Goal: Information Seeking & Learning: Learn about a topic

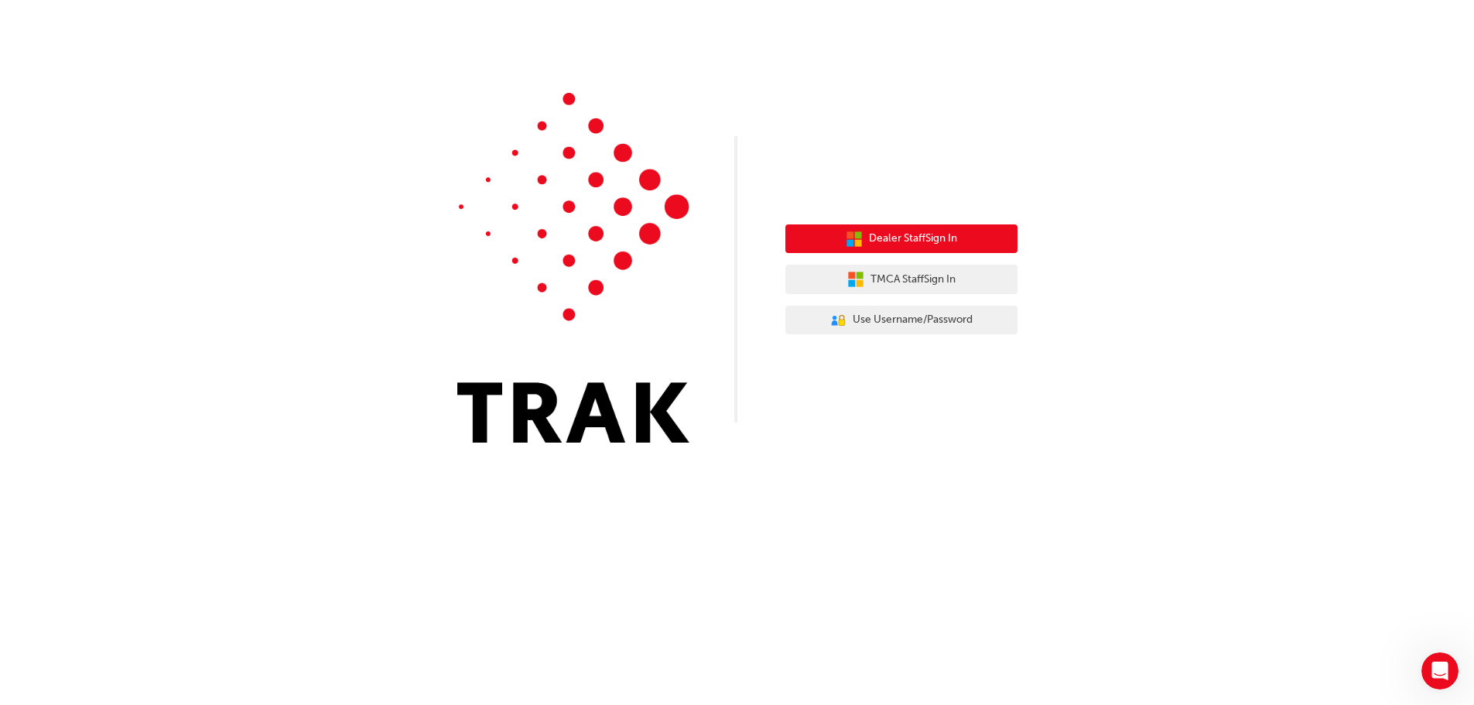
click at [863, 241] on button "Dealer Staff Sign In" at bounding box center [902, 238] width 232 height 29
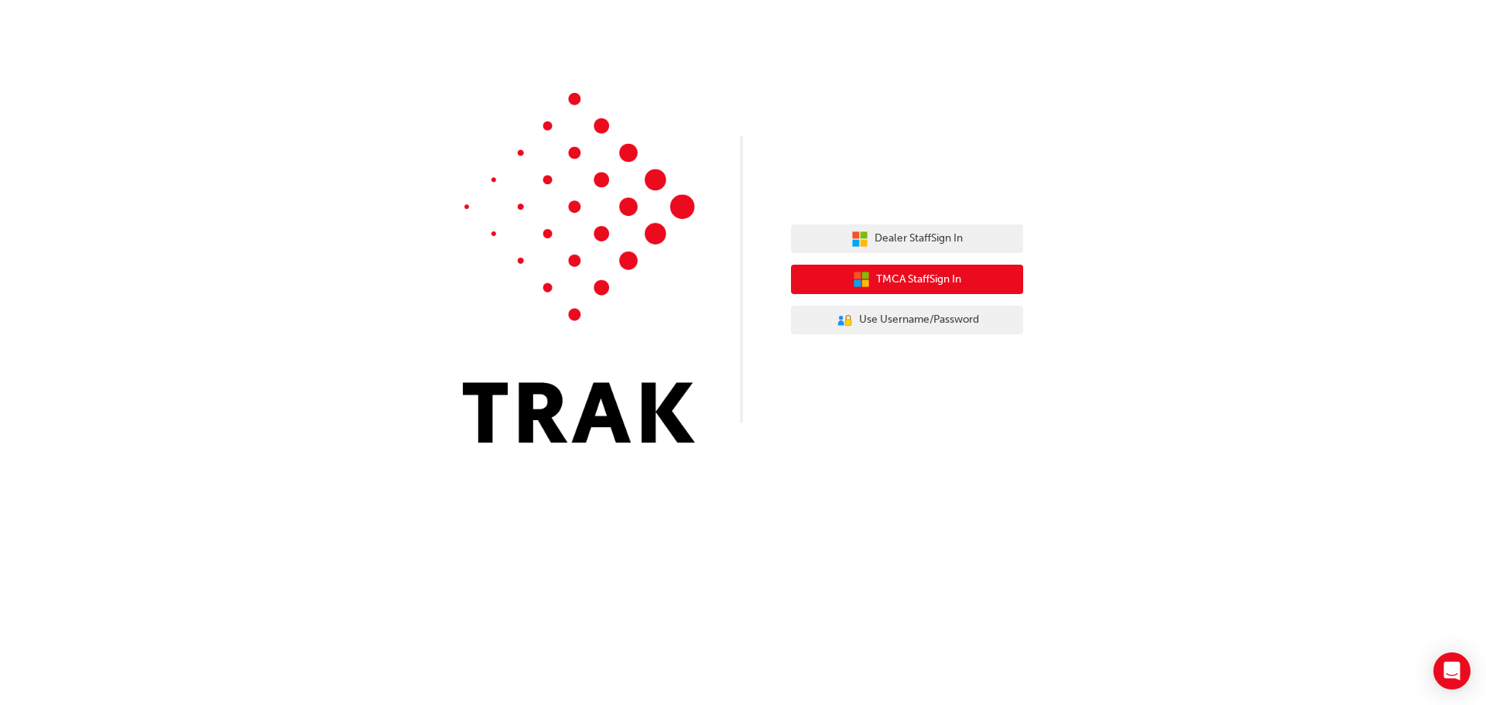
click at [893, 269] on button "TMCA Staff Sign In" at bounding box center [907, 279] width 232 height 29
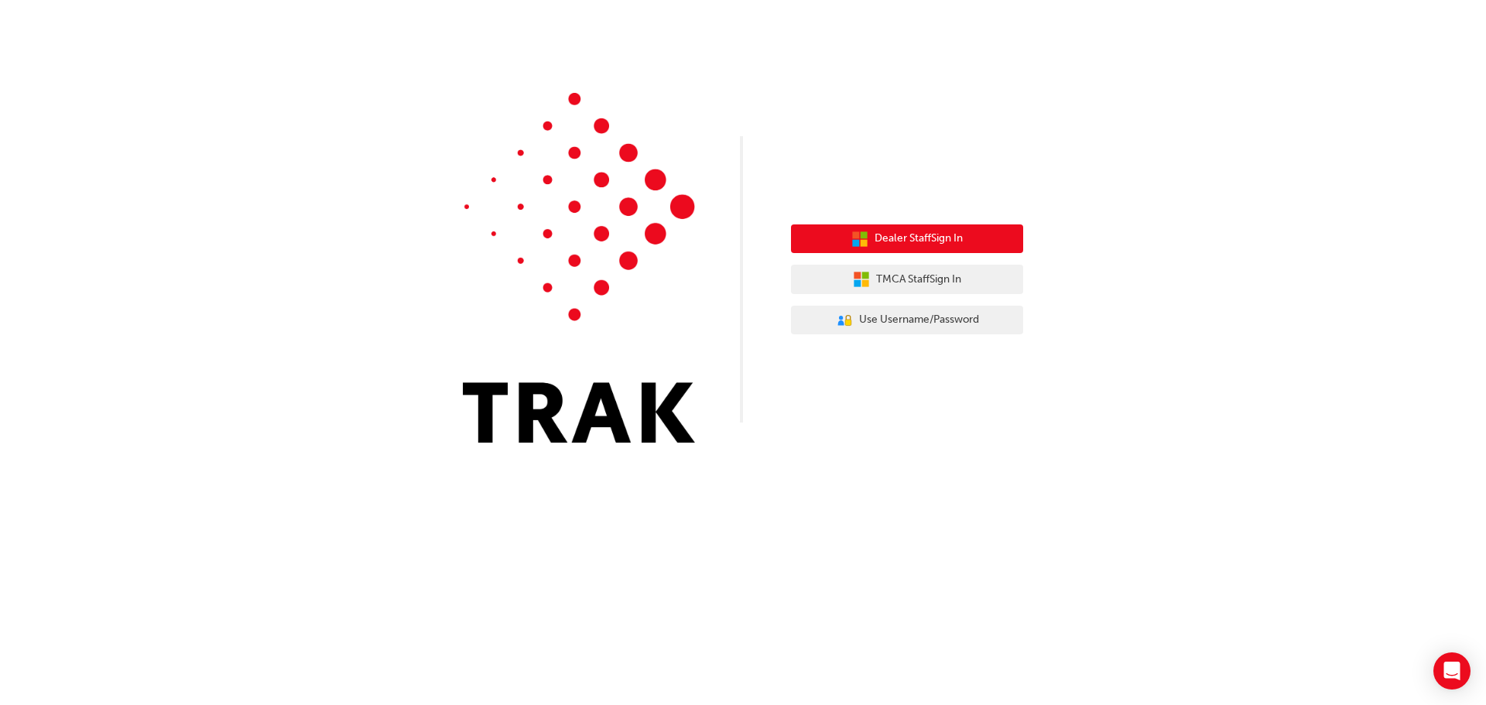
click at [922, 245] on span "Dealer Staff Sign In" at bounding box center [919, 239] width 88 height 18
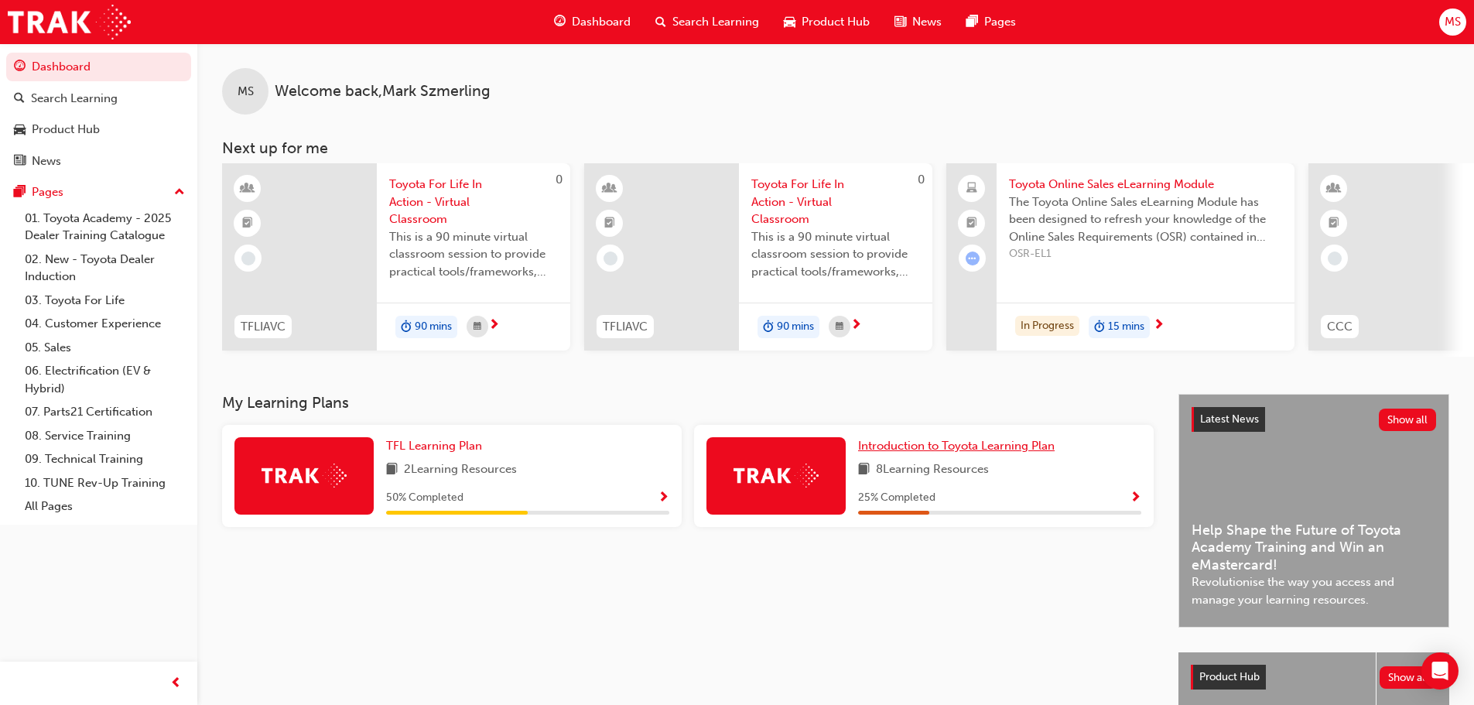
click at [889, 453] on span "Introduction to Toyota Learning Plan" at bounding box center [956, 446] width 197 height 14
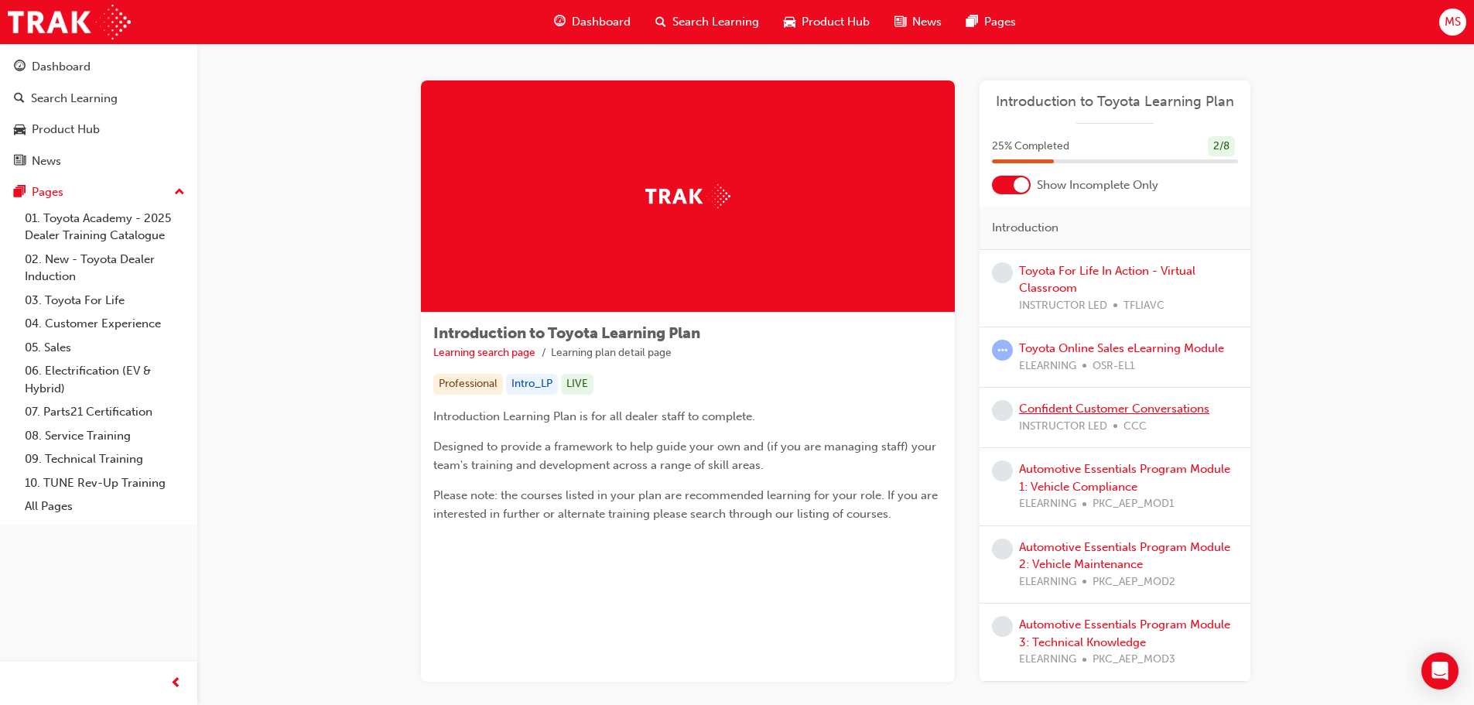
click at [1077, 411] on link "Confident Customer Conversations" at bounding box center [1114, 409] width 190 height 14
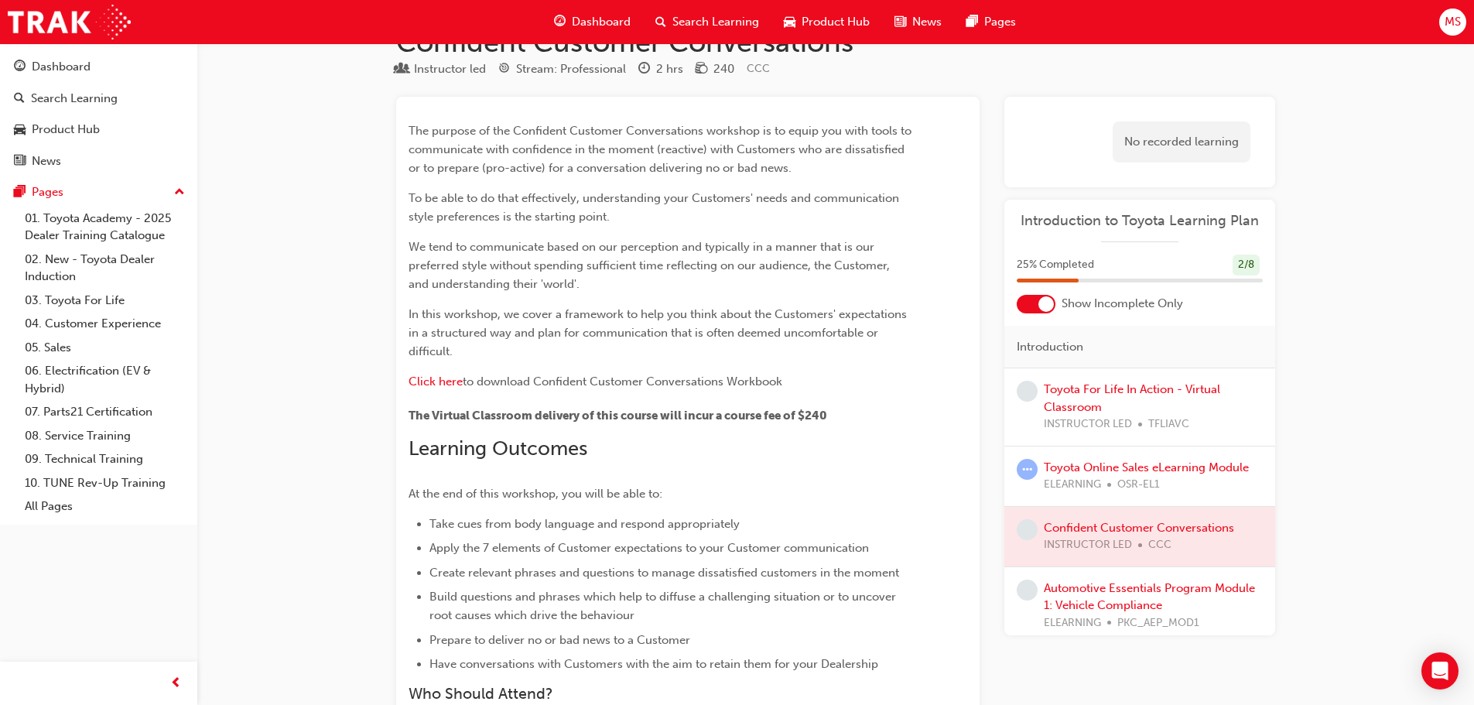
scroll to position [77, 0]
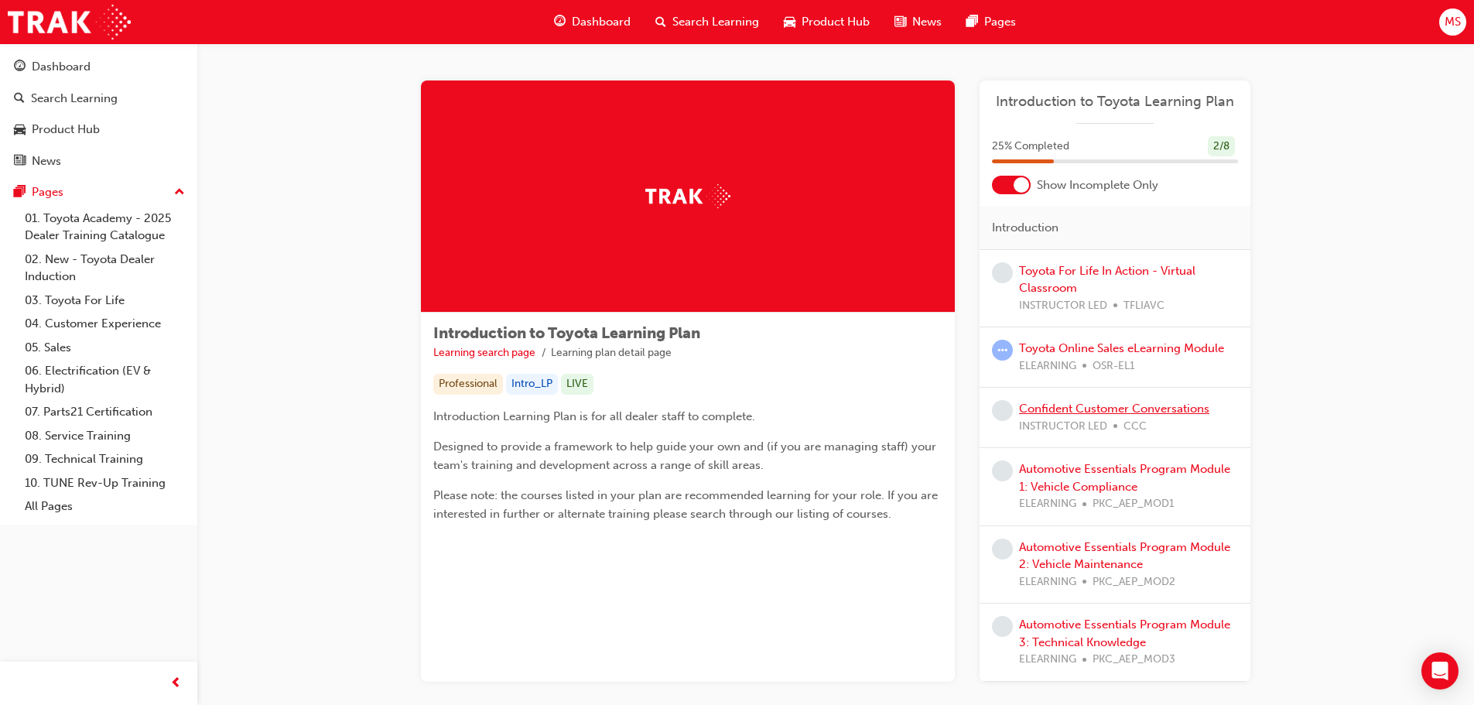
click at [1055, 402] on link "Confident Customer Conversations" at bounding box center [1114, 409] width 190 height 14
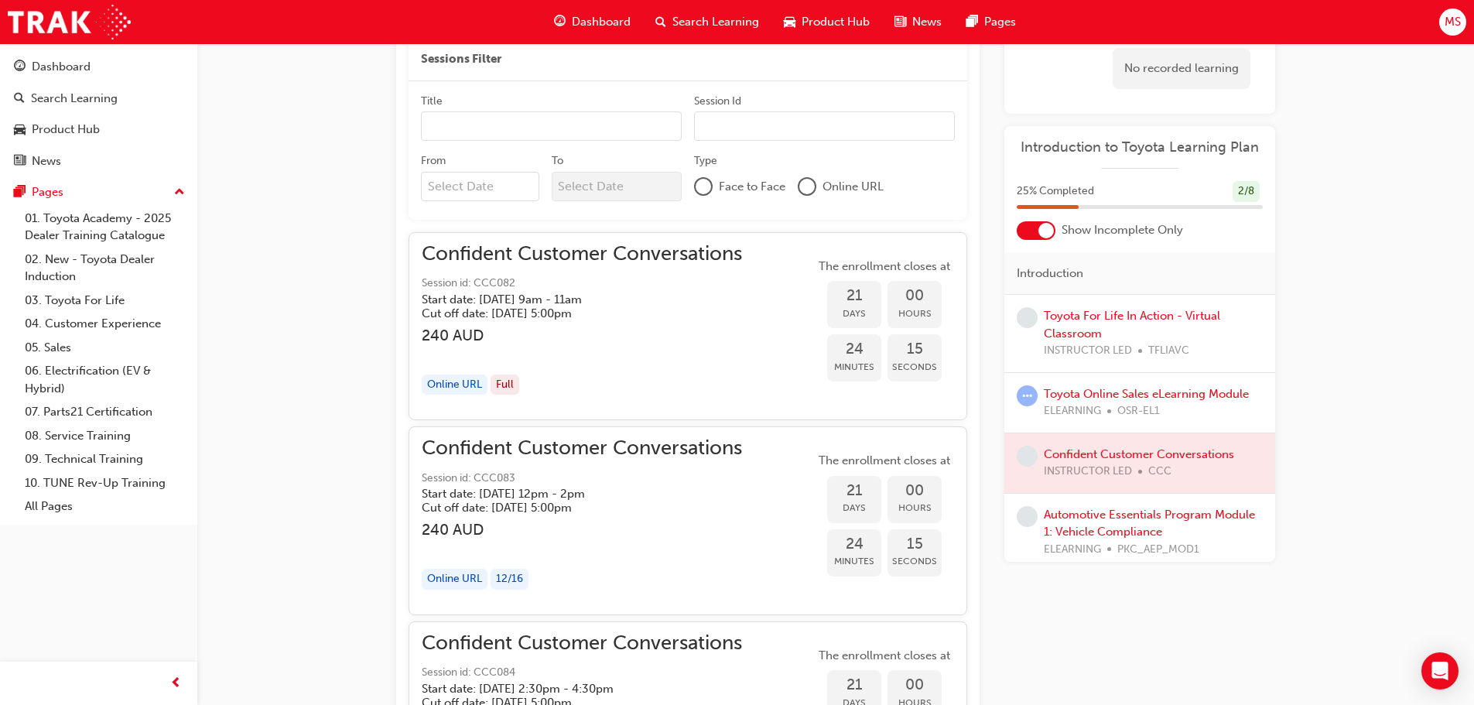
scroll to position [1098, 0]
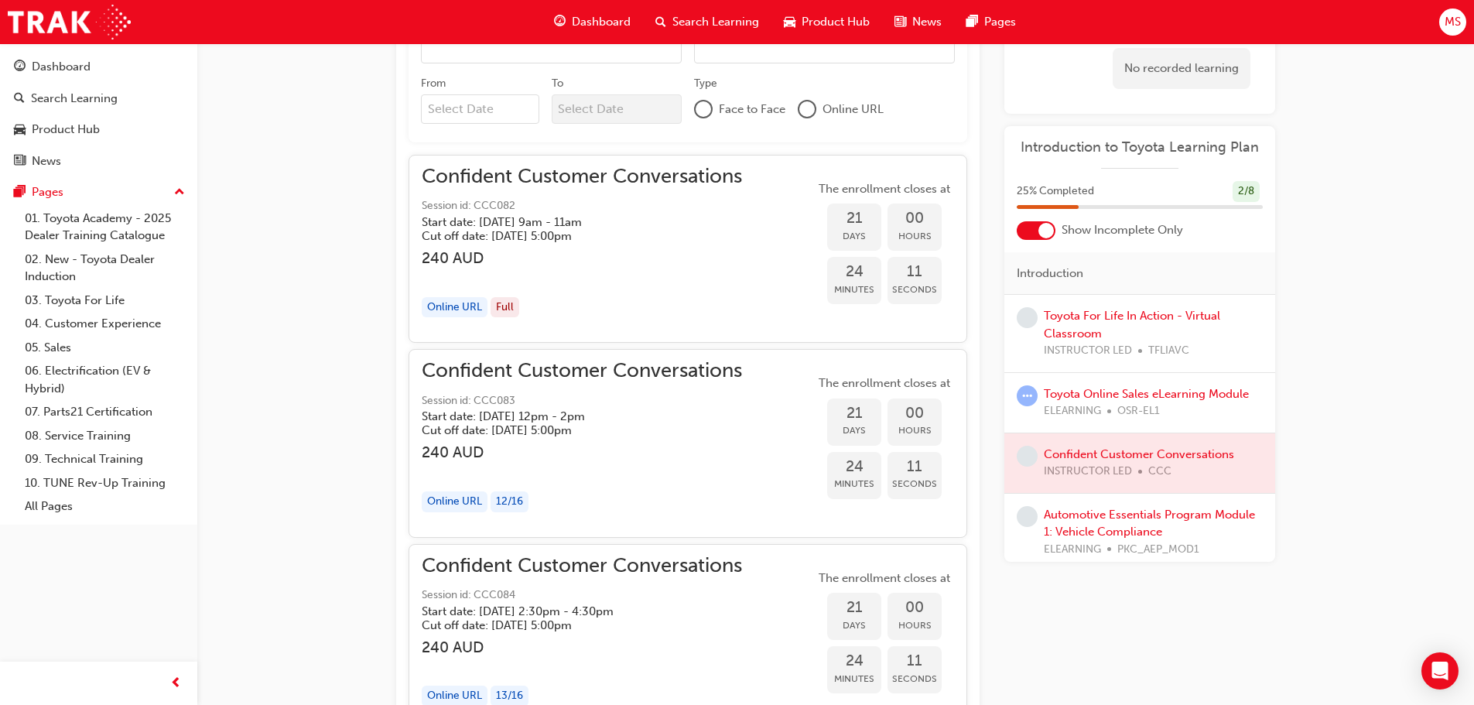
drag, startPoint x: 426, startPoint y: 366, endPoint x: 625, endPoint y: 363, distance: 198.9
click at [585, 377] on span "Confident Customer Conversations" at bounding box center [582, 371] width 320 height 18
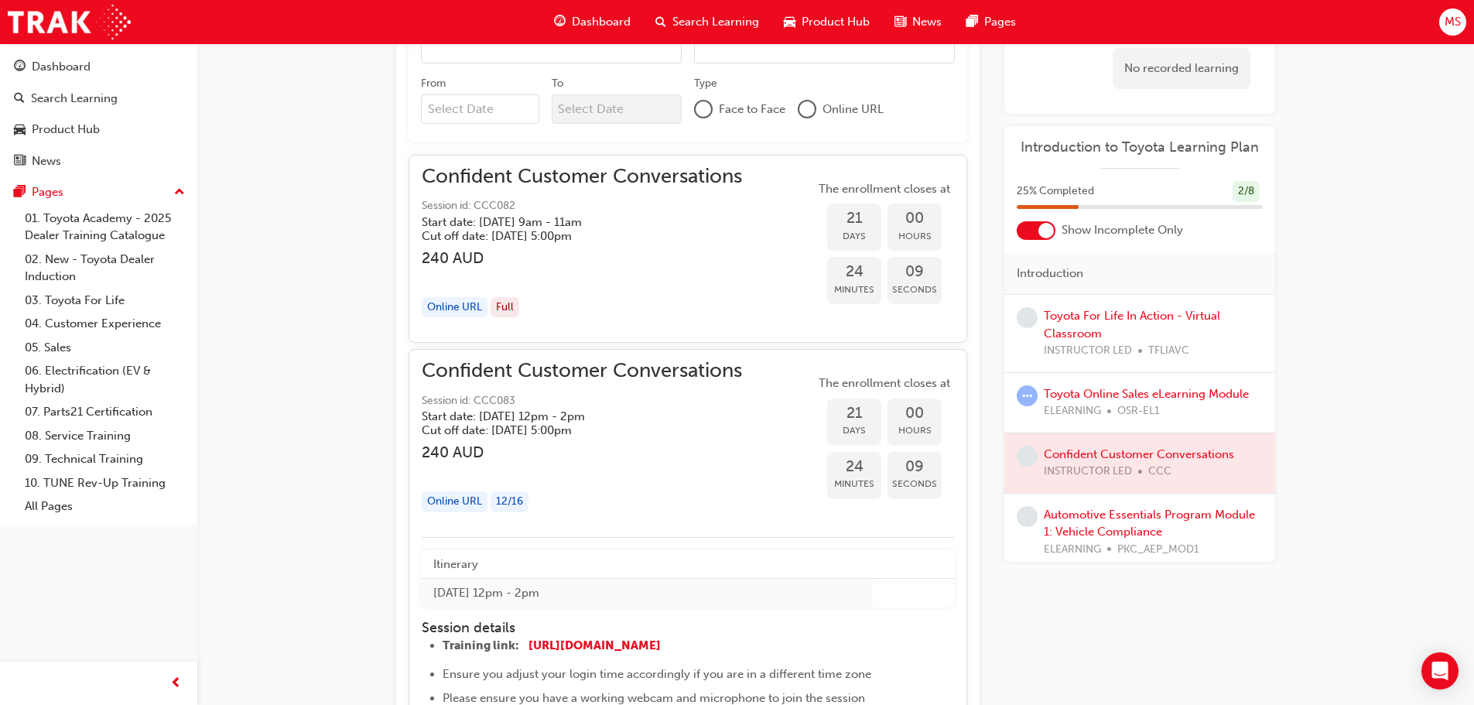
click at [753, 368] on div "Confident Customer Conversations Session id: CCC083 Start date: Wed 22 Oct 2025…" at bounding box center [688, 443] width 533 height 162
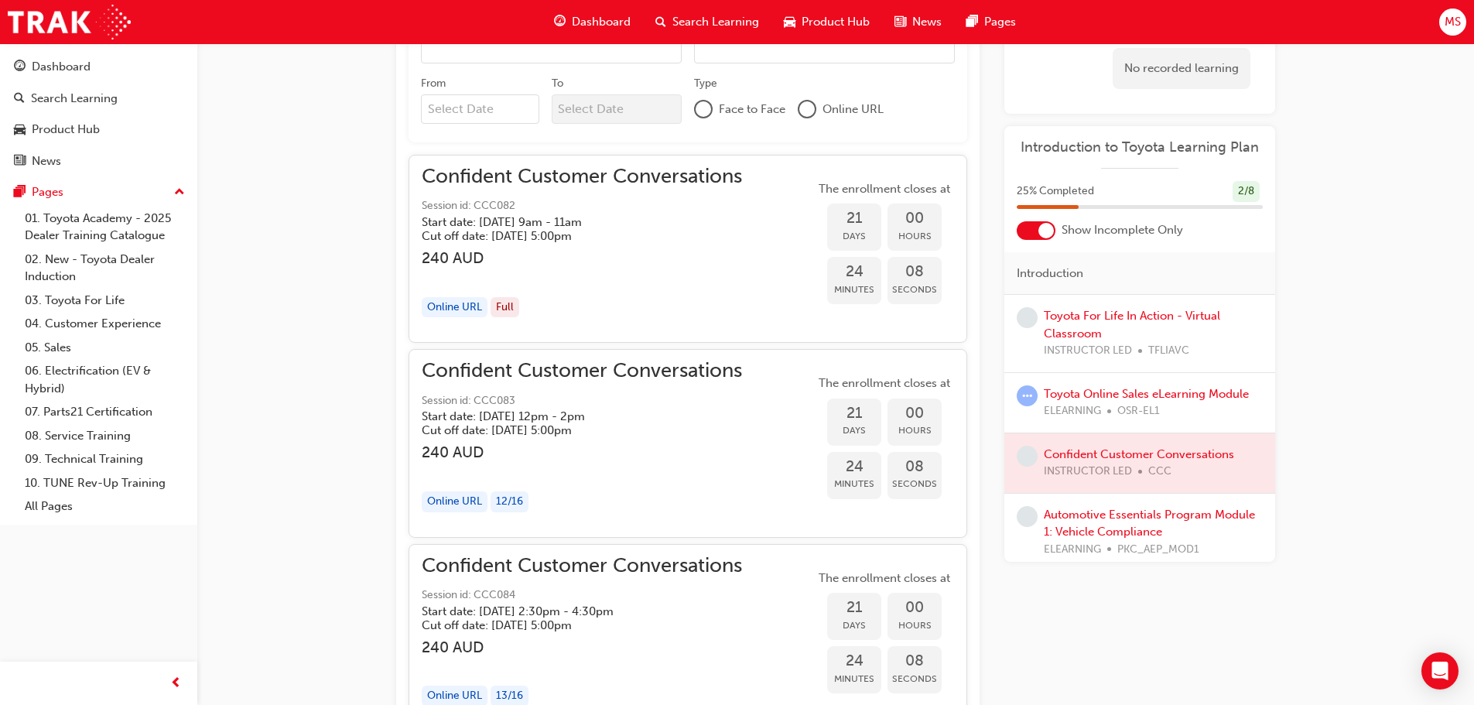
click at [582, 399] on span "Session id: CCC083" at bounding box center [582, 401] width 320 height 18
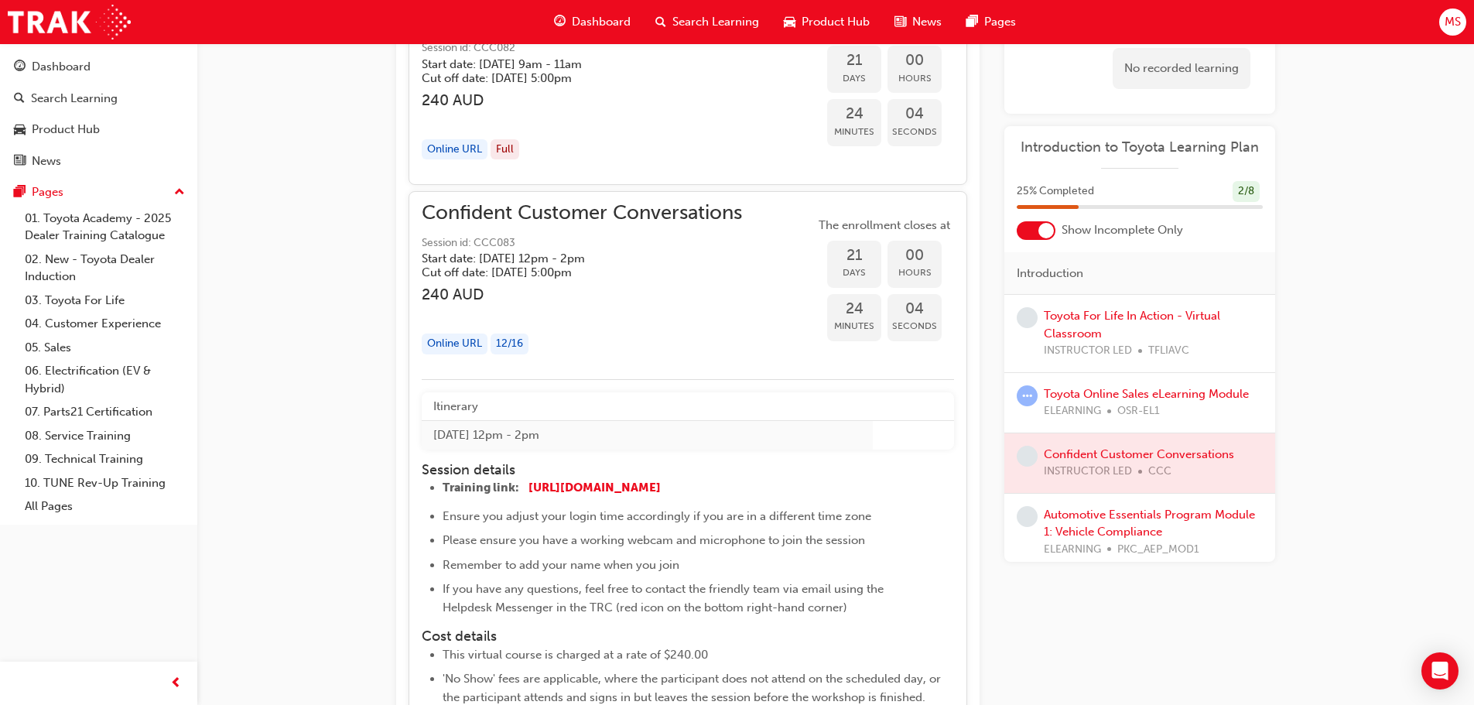
scroll to position [1253, 0]
